Goal: Task Accomplishment & Management: Manage account settings

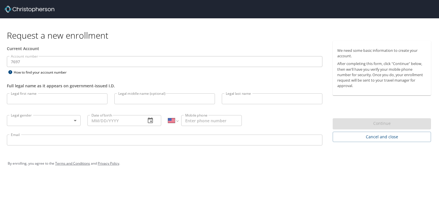
select select "US"
click at [69, 100] on input "Legal first name" at bounding box center [57, 98] width 101 height 11
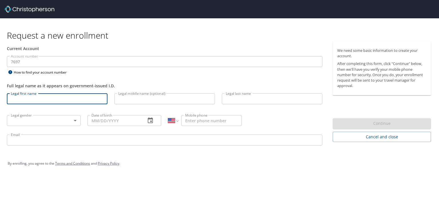
click at [69, 100] on input "Legal first name" at bounding box center [57, 98] width 101 height 11
type input "[PERSON_NAME]"
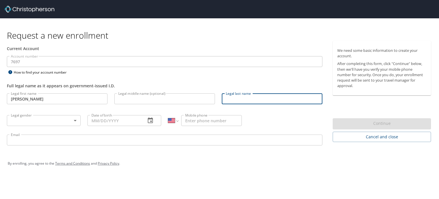
type input "c"
type input "[PERSON_NAME]"
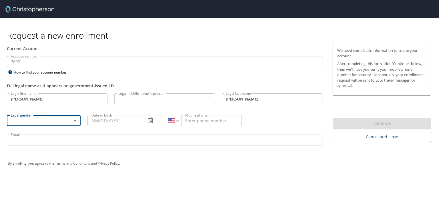
click at [79, 117] on body "Request a new enrollment Current Account Account number 7697 Account number How…" at bounding box center [219, 99] width 439 height 199
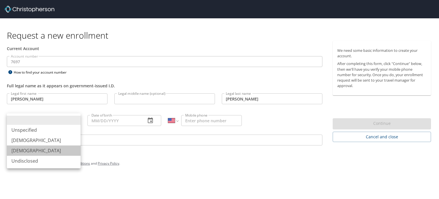
click at [26, 151] on li "[DEMOGRAPHIC_DATA]" at bounding box center [44, 150] width 74 height 10
type input "[DEMOGRAPHIC_DATA]"
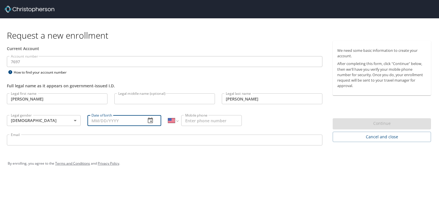
click at [95, 123] on input "Date of birth" at bounding box center [114, 120] width 54 height 11
type input "03/18/1981"
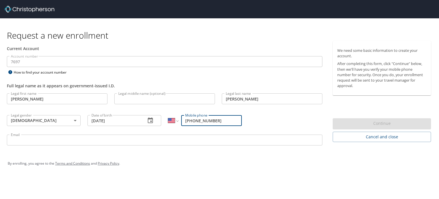
type input "[PHONE_NUMBER]"
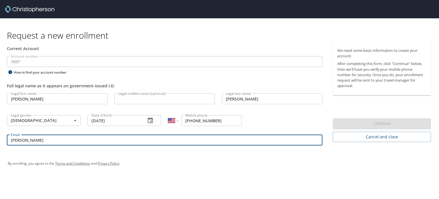
type input "stacey.schwarz@medicalsolutions.com"
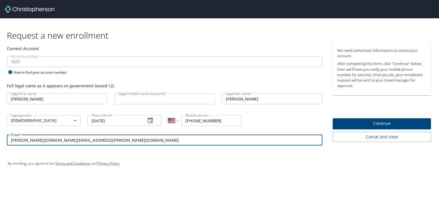
click at [375, 122] on span "Continue" at bounding box center [381, 123] width 89 height 7
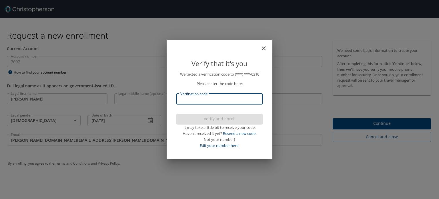
click at [220, 95] on input "Verification code" at bounding box center [219, 98] width 86 height 11
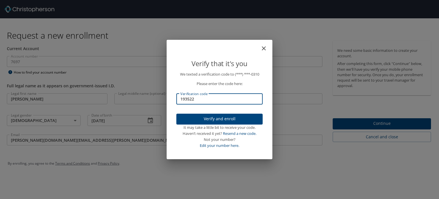
type input "193522"
click at [225, 124] on div "It may take a little bit to receive your code." at bounding box center [219, 127] width 86 height 6
click at [223, 122] on span "Verify and enroll" at bounding box center [219, 118] width 77 height 7
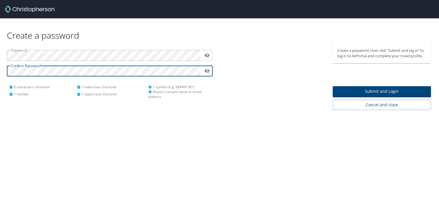
click at [401, 88] on span "Submit and Login" at bounding box center [381, 91] width 89 height 7
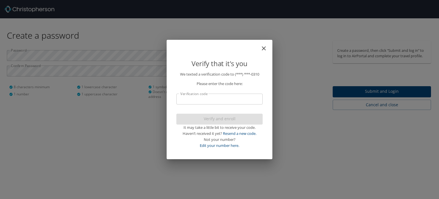
click at [227, 98] on input "Verification code" at bounding box center [219, 98] width 86 height 11
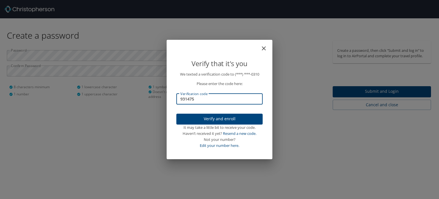
type input "931475"
click at [230, 119] on span "Verify and enroll" at bounding box center [219, 118] width 77 height 7
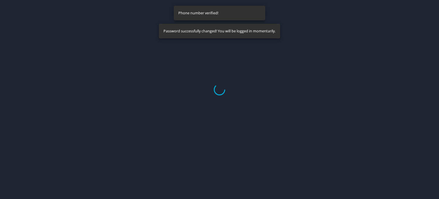
select select "US"
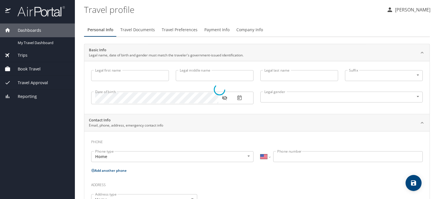
type input "[PERSON_NAME]"
type input "[DEMOGRAPHIC_DATA]"
select select "US"
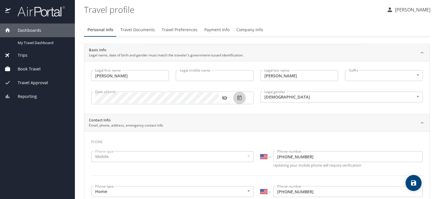
click at [239, 97] on icon "button" at bounding box center [239, 97] width 4 height 5
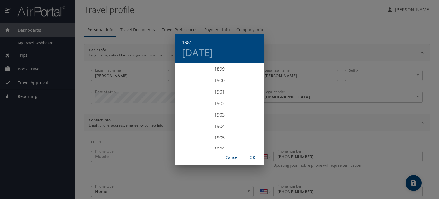
scroll to position [903, 0]
click at [253, 156] on span "OK" at bounding box center [253, 157] width 14 height 7
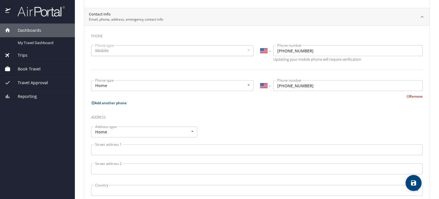
scroll to position [107, 0]
click at [186, 145] on input "Street address 1" at bounding box center [257, 147] width 332 height 11
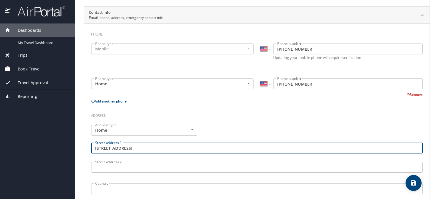
type input "[STREET_ADDRESS]"
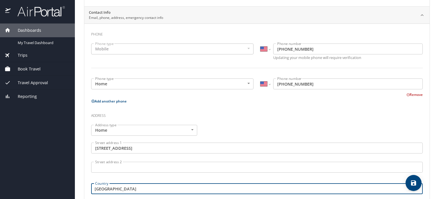
type input "[GEOGRAPHIC_DATA]"
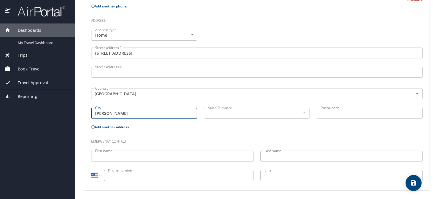
type input "[PERSON_NAME]"
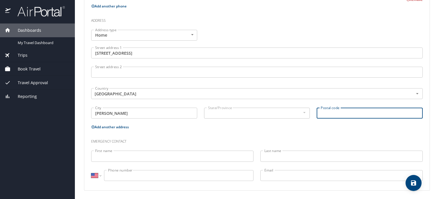
type input "n"
type input "68845"
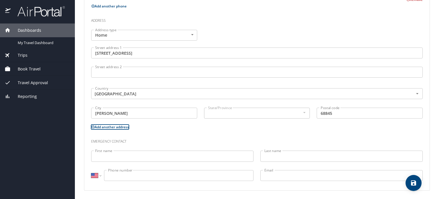
click at [303, 113] on div at bounding box center [304, 112] width 6 height 7
click at [302, 111] on div at bounding box center [304, 112] width 6 height 7
click at [112, 93] on input "[GEOGRAPHIC_DATA]" at bounding box center [248, 93] width 311 height 7
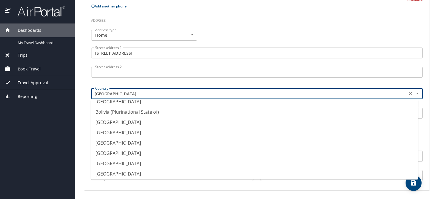
scroll to position [0, 0]
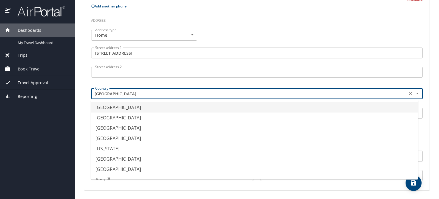
click at [334, 103] on li "[GEOGRAPHIC_DATA]" at bounding box center [254, 107] width 327 height 10
type input "[GEOGRAPHIC_DATA]"
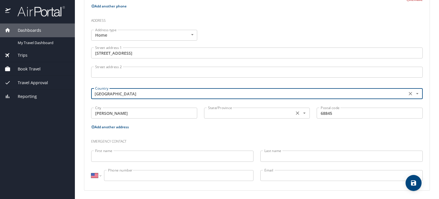
click at [289, 112] on div "State/Province" at bounding box center [257, 112] width 106 height 11
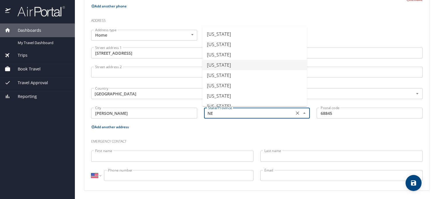
click at [223, 65] on li "[US_STATE]" at bounding box center [254, 65] width 105 height 10
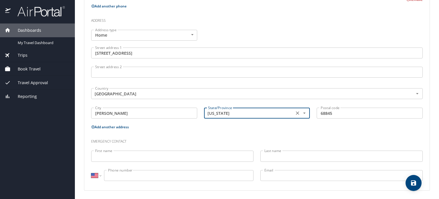
type input "[US_STATE]"
click at [152, 158] on input "First name" at bounding box center [172, 155] width 162 height 11
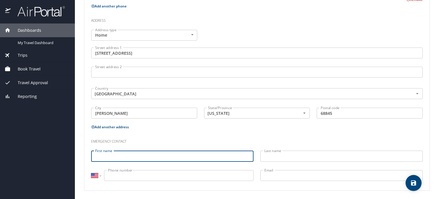
click at [152, 158] on input "First name" at bounding box center [172, 155] width 162 height 11
drag, startPoint x: 152, startPoint y: 158, endPoint x: 160, endPoint y: 151, distance: 10.4
click at [160, 151] on input "First name" at bounding box center [172, 155] width 162 height 11
type input "[PERSON_NAME]"
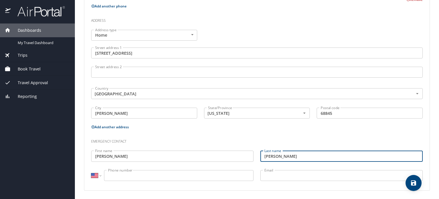
type input "[PERSON_NAME]"
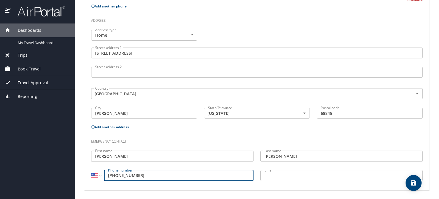
type input "[PHONE_NUMBER]"
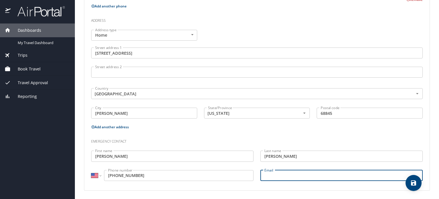
type input "z"
type input "[EMAIL_ADDRESS][DOMAIN_NAME]"
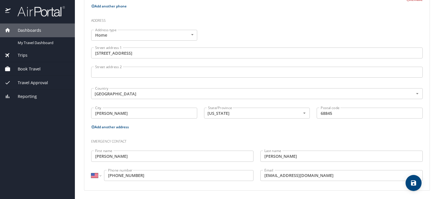
click at [415, 183] on icon "save" at bounding box center [413, 182] width 5 height 5
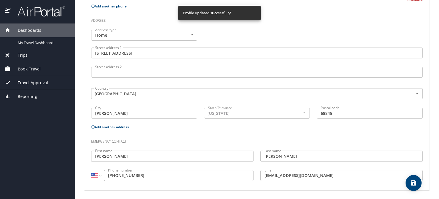
select select "US"
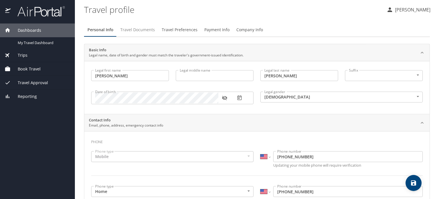
click at [136, 29] on span "Travel Documents" at bounding box center [137, 29] width 35 height 7
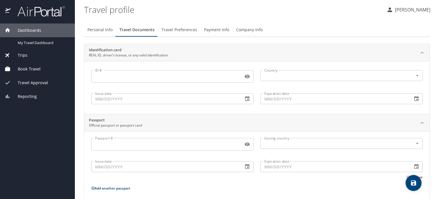
click at [119, 73] on input "ID #" at bounding box center [166, 76] width 150 height 11
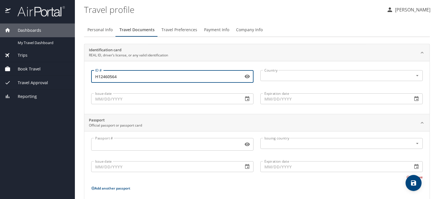
type input "H12460564"
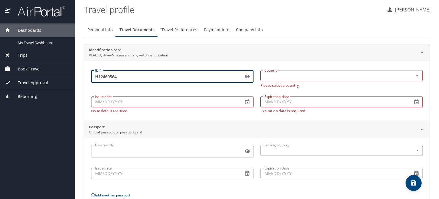
drag, startPoint x: 119, startPoint y: 74, endPoint x: 82, endPoint y: 81, distance: 37.3
click at [82, 81] on main "Travel profile [PERSON_NAME] Personal Info Travel Documents Travel Preferences …" at bounding box center [257, 99] width 364 height 199
click at [256, 51] on div "Identification card REAL ID, driver’s license, or any valid identification" at bounding box center [252, 52] width 327 height 11
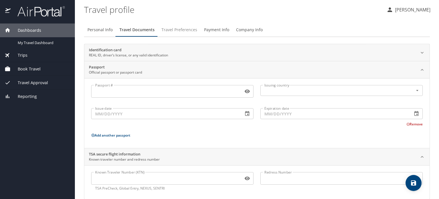
click at [189, 28] on span "Travel Preferences" at bounding box center [179, 29] width 36 height 7
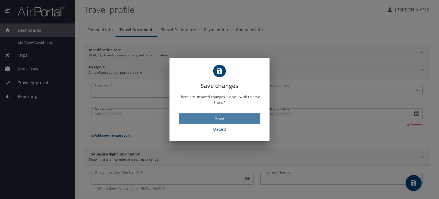
click at [237, 114] on button "Save" at bounding box center [220, 118] width 82 height 11
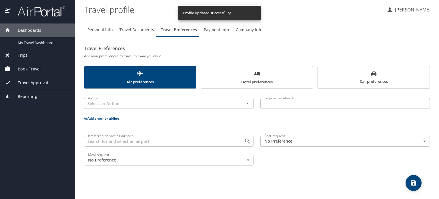
click at [239, 76] on span "Hotel preferences" at bounding box center [257, 77] width 105 height 15
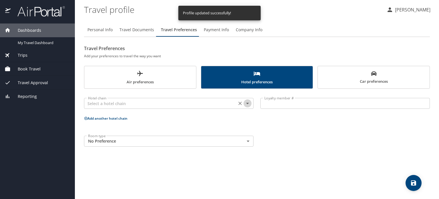
click at [248, 104] on icon "Open" at bounding box center [247, 103] width 7 height 7
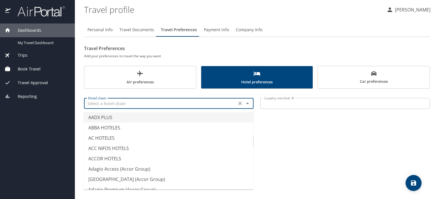
type input "AADX PLUS"
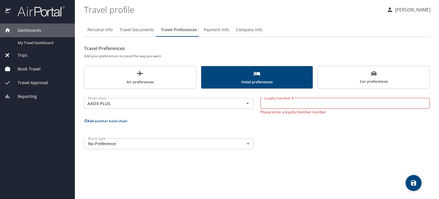
click at [263, 121] on p "Add another hotel chain" at bounding box center [257, 120] width 346 height 7
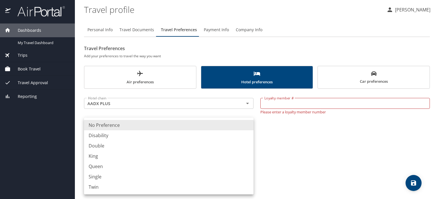
click at [209, 141] on body "Dashboards My Travel Dashboard Trips Current / Future Trips Past Trips Trips Mi…" at bounding box center [219, 99] width 439 height 199
click at [340, 19] on div at bounding box center [219, 99] width 439 height 199
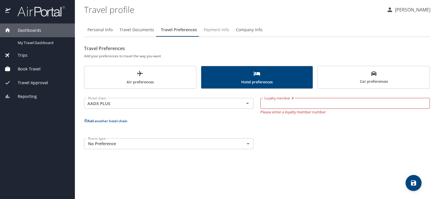
click at [222, 28] on span "Payment Info" at bounding box center [216, 29] width 25 height 7
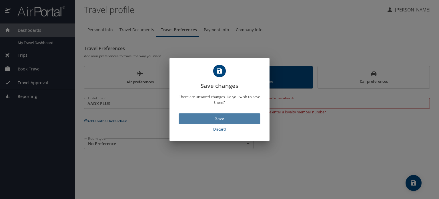
click at [228, 119] on span "Save" at bounding box center [219, 118] width 73 height 7
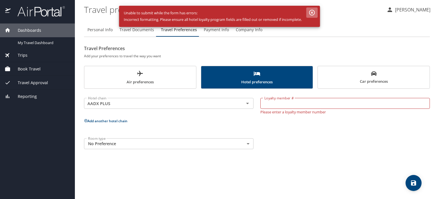
click at [310, 13] on icon "button" at bounding box center [312, 13] width 6 height 6
